Goal: Register for event/course

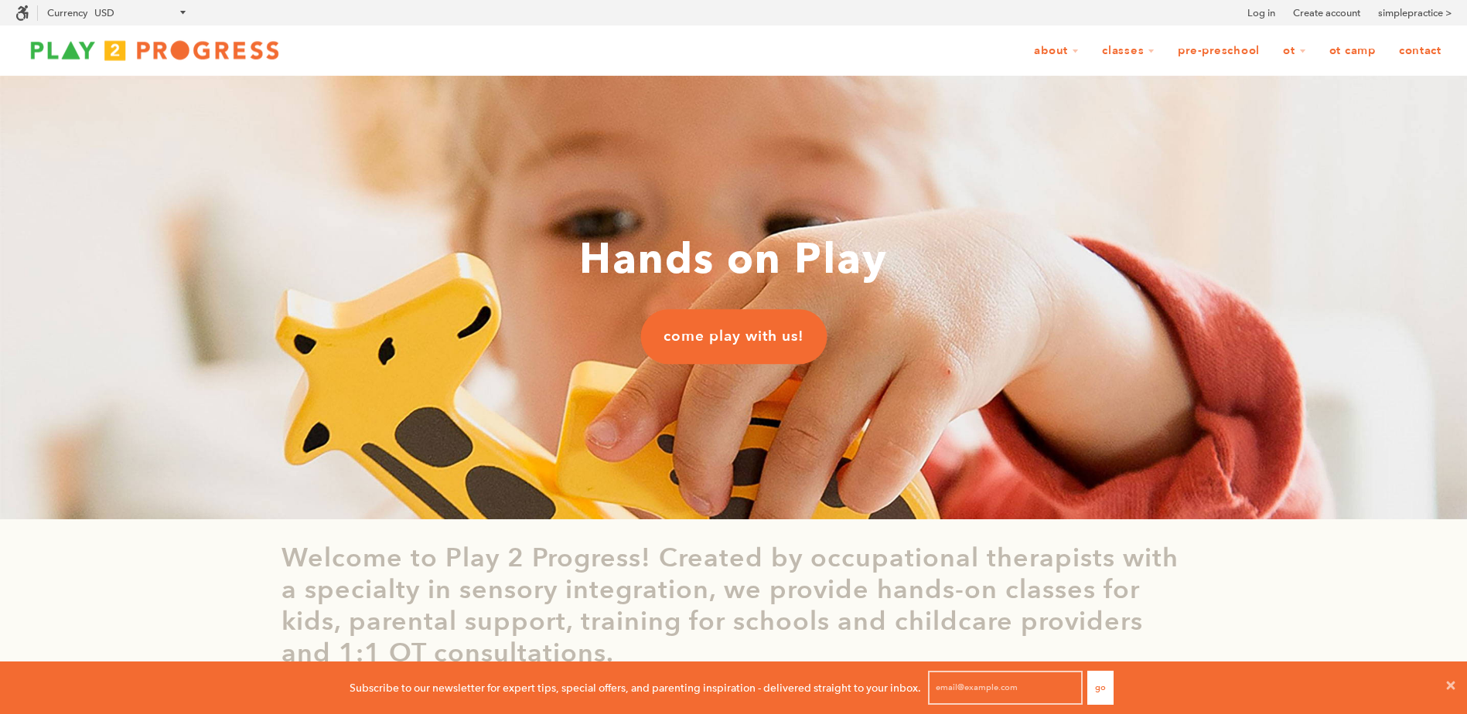
scroll to position [1, 12]
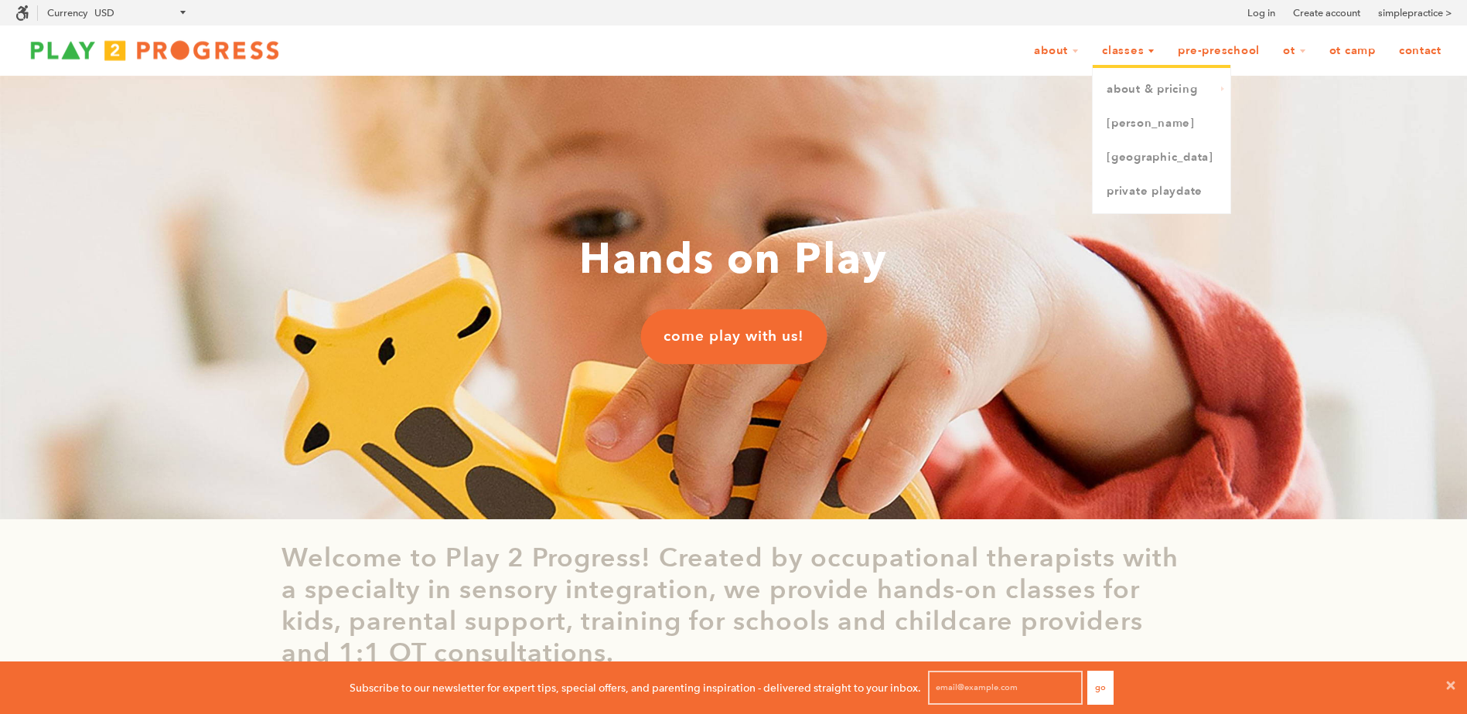
click at [1147, 58] on link "Classes" at bounding box center [1128, 50] width 73 height 29
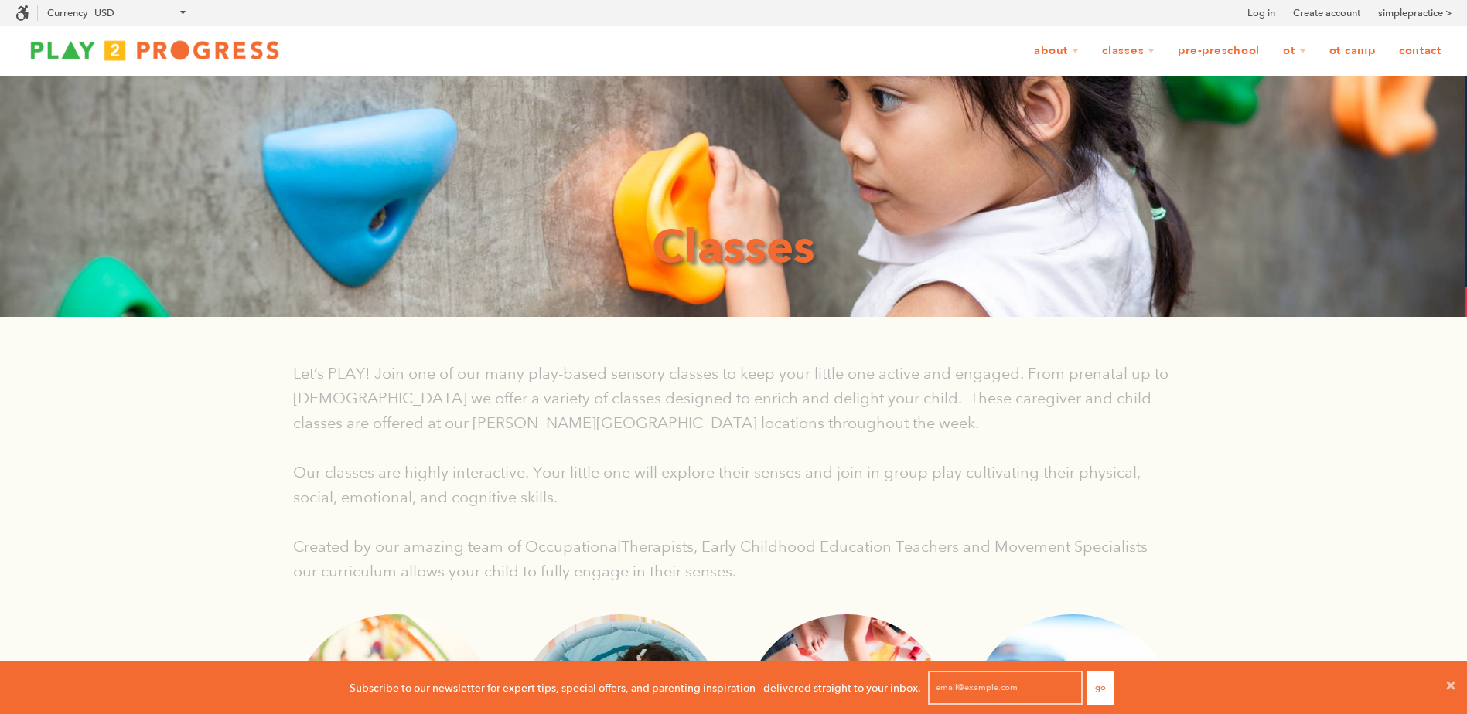
scroll to position [1, 12]
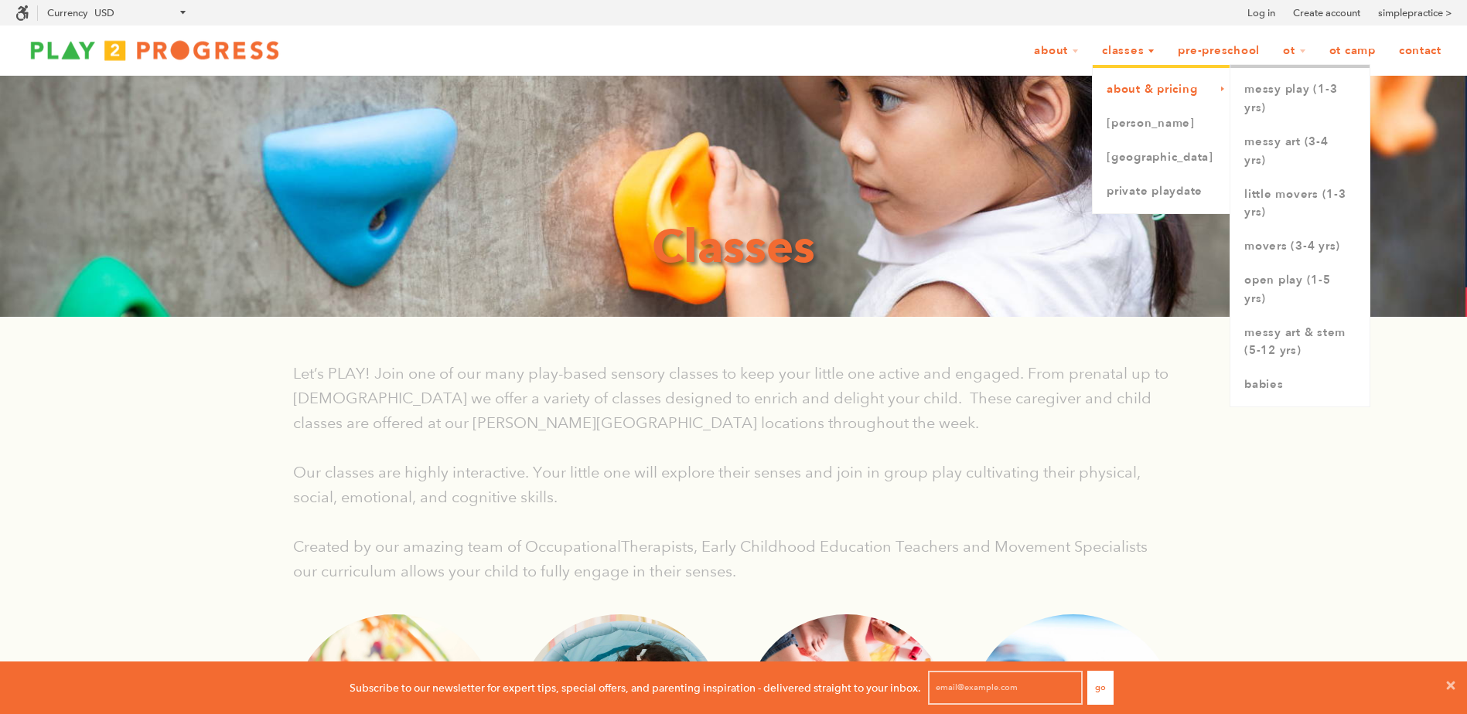
click at [1148, 98] on link "About & Pricing" at bounding box center [1161, 90] width 138 height 34
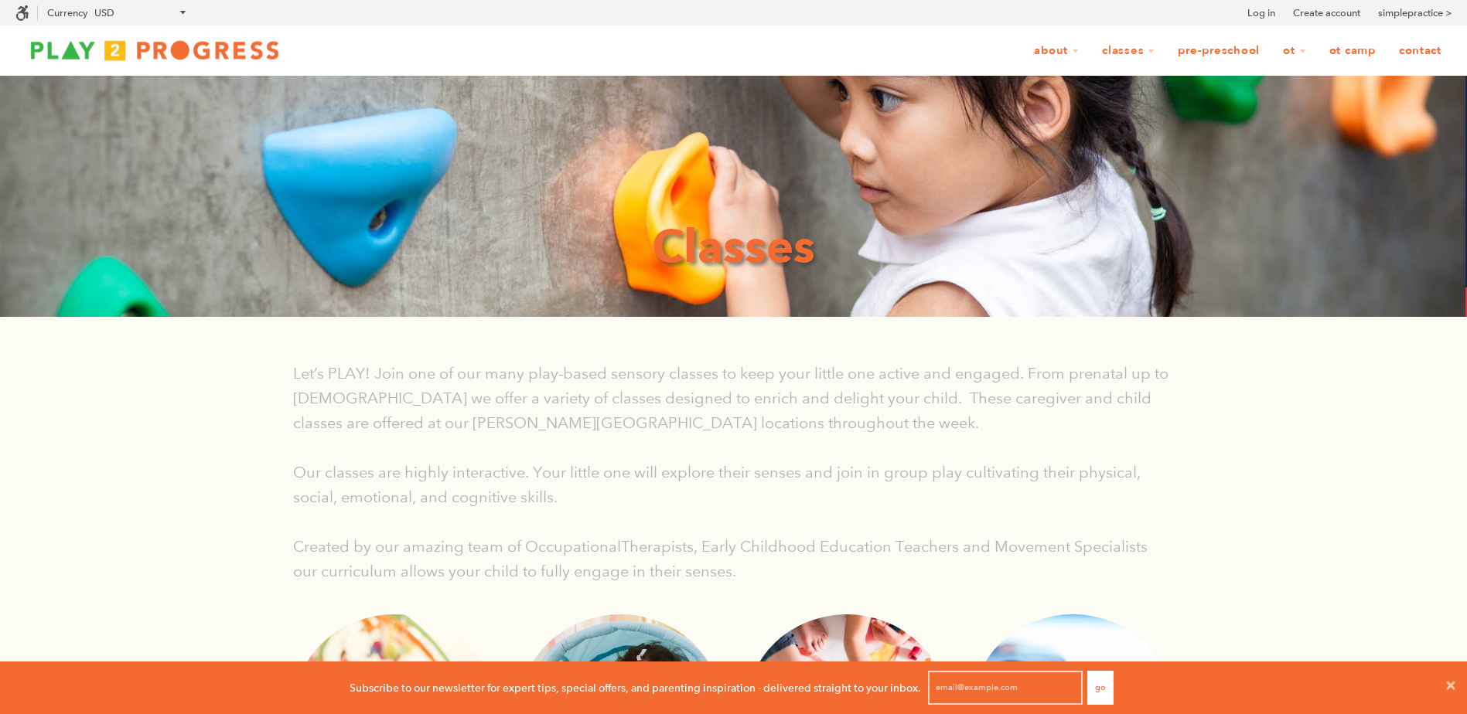
scroll to position [1, 12]
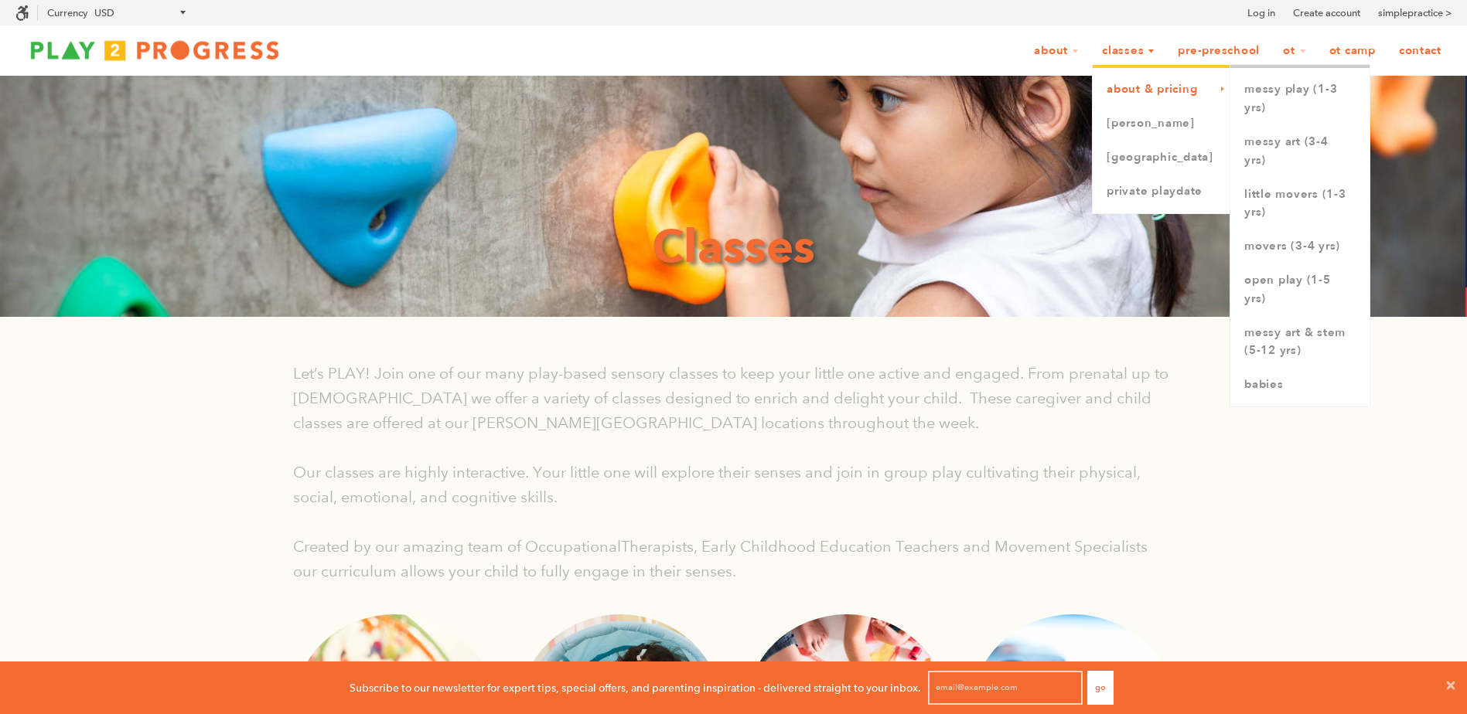
click at [1142, 72] on li "About & Pricing Messy Play (1-3 yrs) Messy Art (3-4 yrs) Little Movers (1-3 yrs…" at bounding box center [1161, 86] width 138 height 42
click at [1283, 196] on link "Little Movers (1-3 yrs)" at bounding box center [1299, 204] width 139 height 53
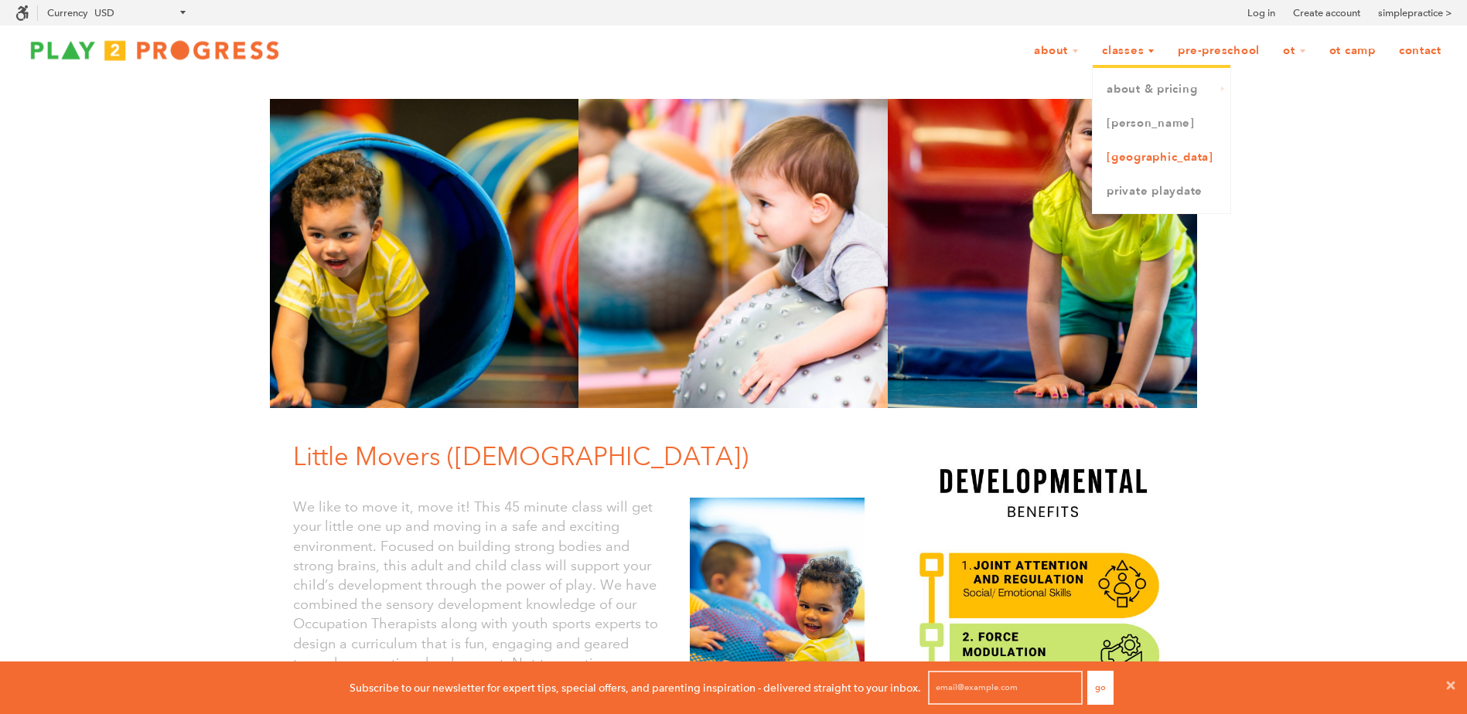
click at [1127, 162] on link "[GEOGRAPHIC_DATA]" at bounding box center [1161, 158] width 138 height 34
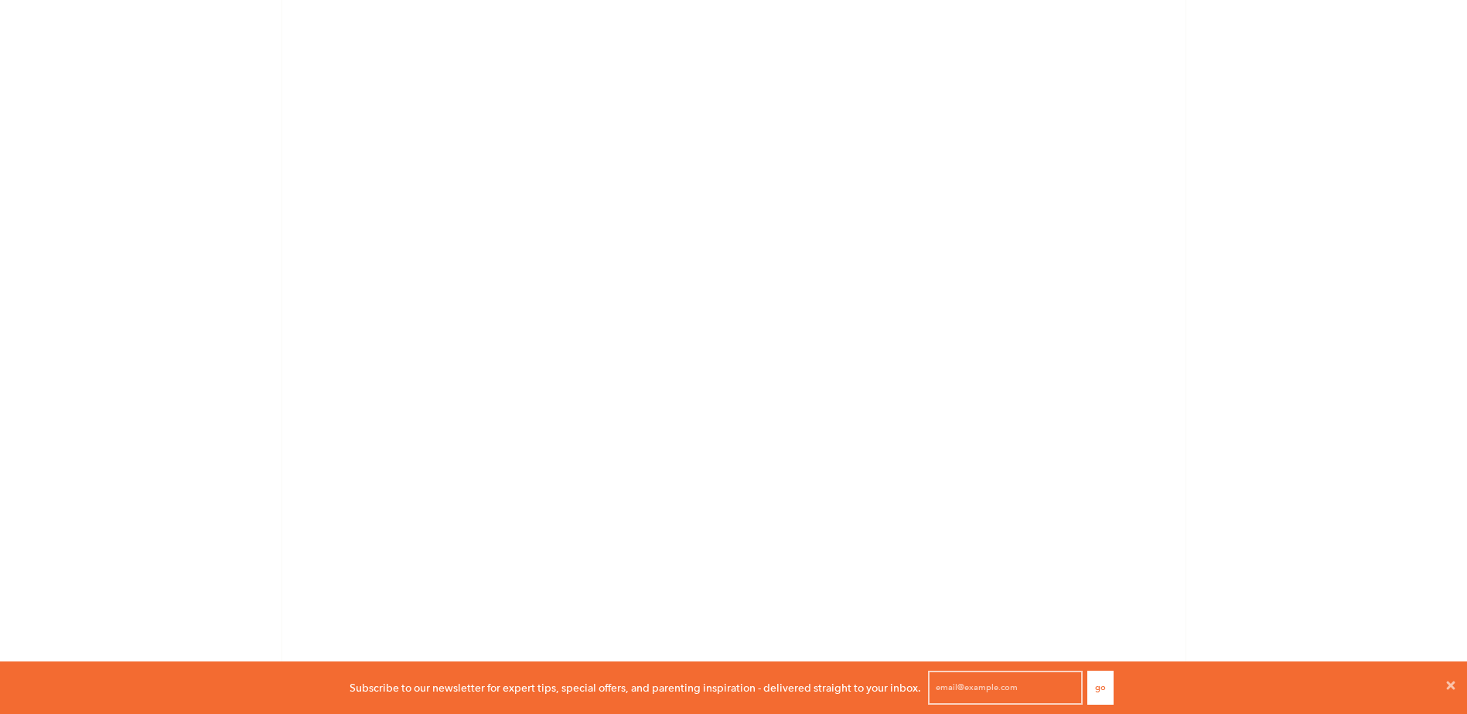
scroll to position [1878, 0]
